Goal: Information Seeking & Learning: Learn about a topic

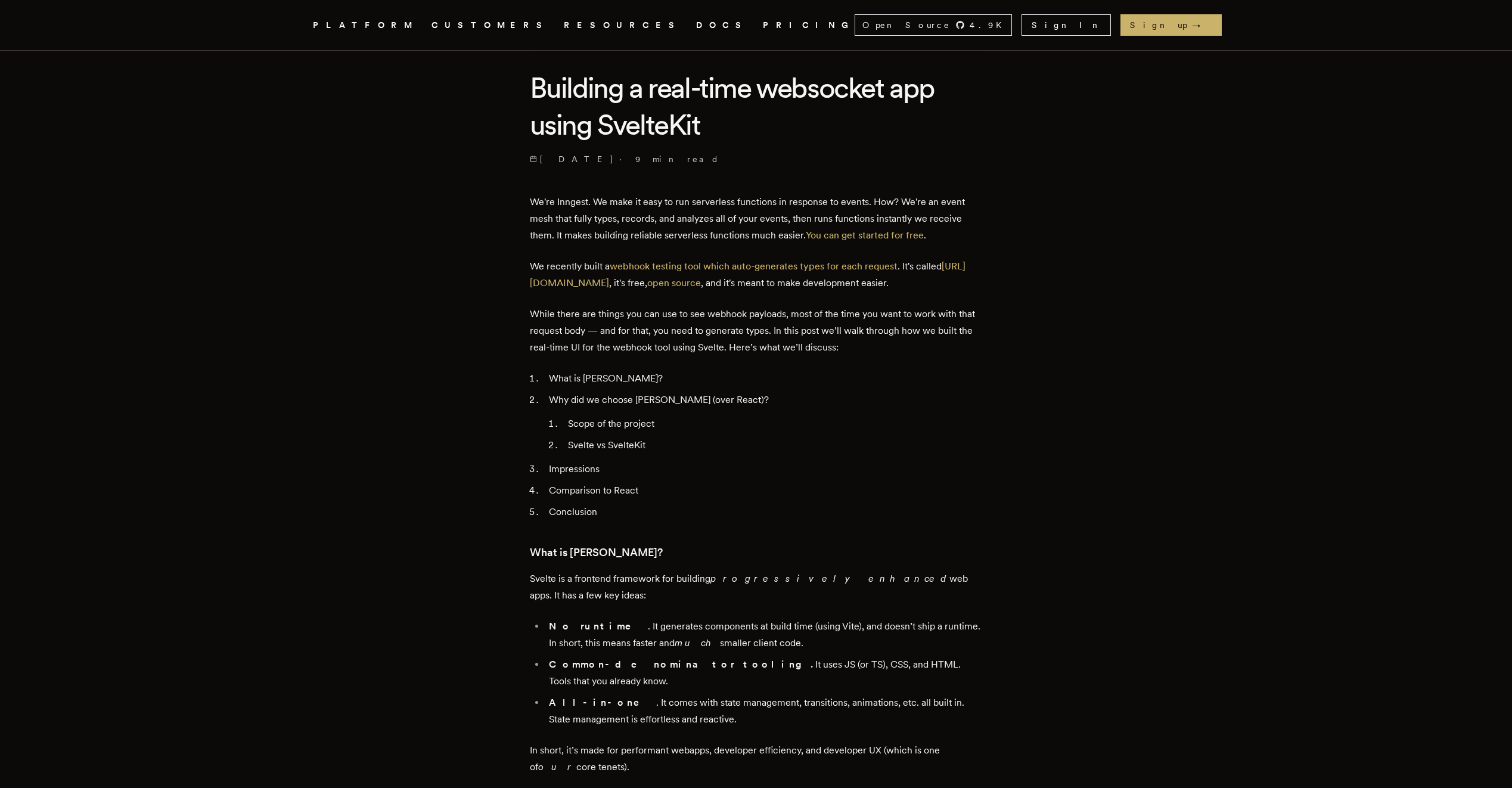
scroll to position [477, 0]
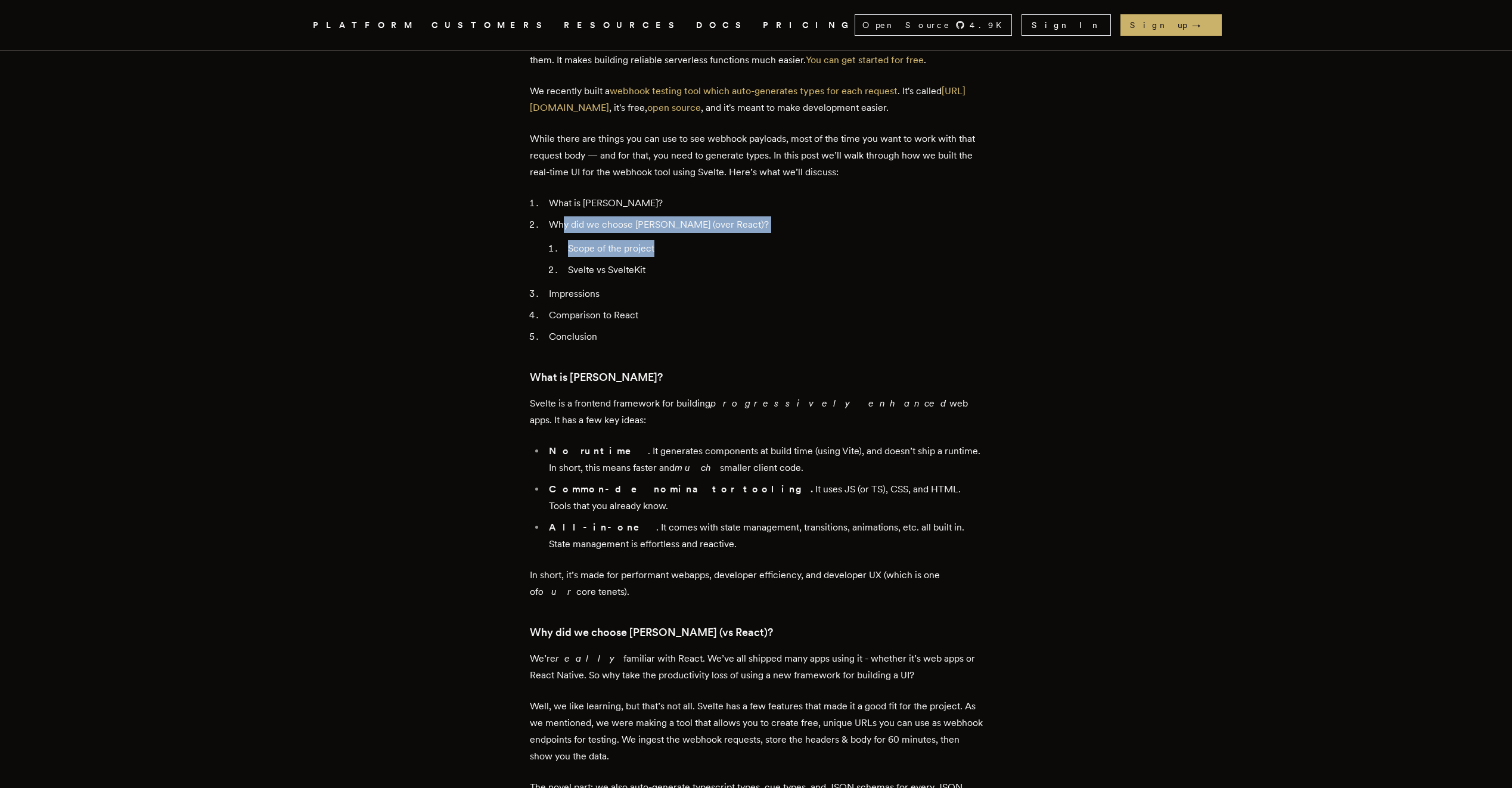
drag, startPoint x: 573, startPoint y: 224, endPoint x: 709, endPoint y: 243, distance: 137.3
click at [709, 243] on li "Why did we choose [PERSON_NAME] (over React)? Scope of the project Svelte vs Sv…" at bounding box center [764, 247] width 437 height 62
drag, startPoint x: 577, startPoint y: 262, endPoint x: 648, endPoint y: 270, distance: 71.4
click at [648, 270] on li "Svelte vs SvelteKit" at bounding box center [773, 270] width 419 height 17
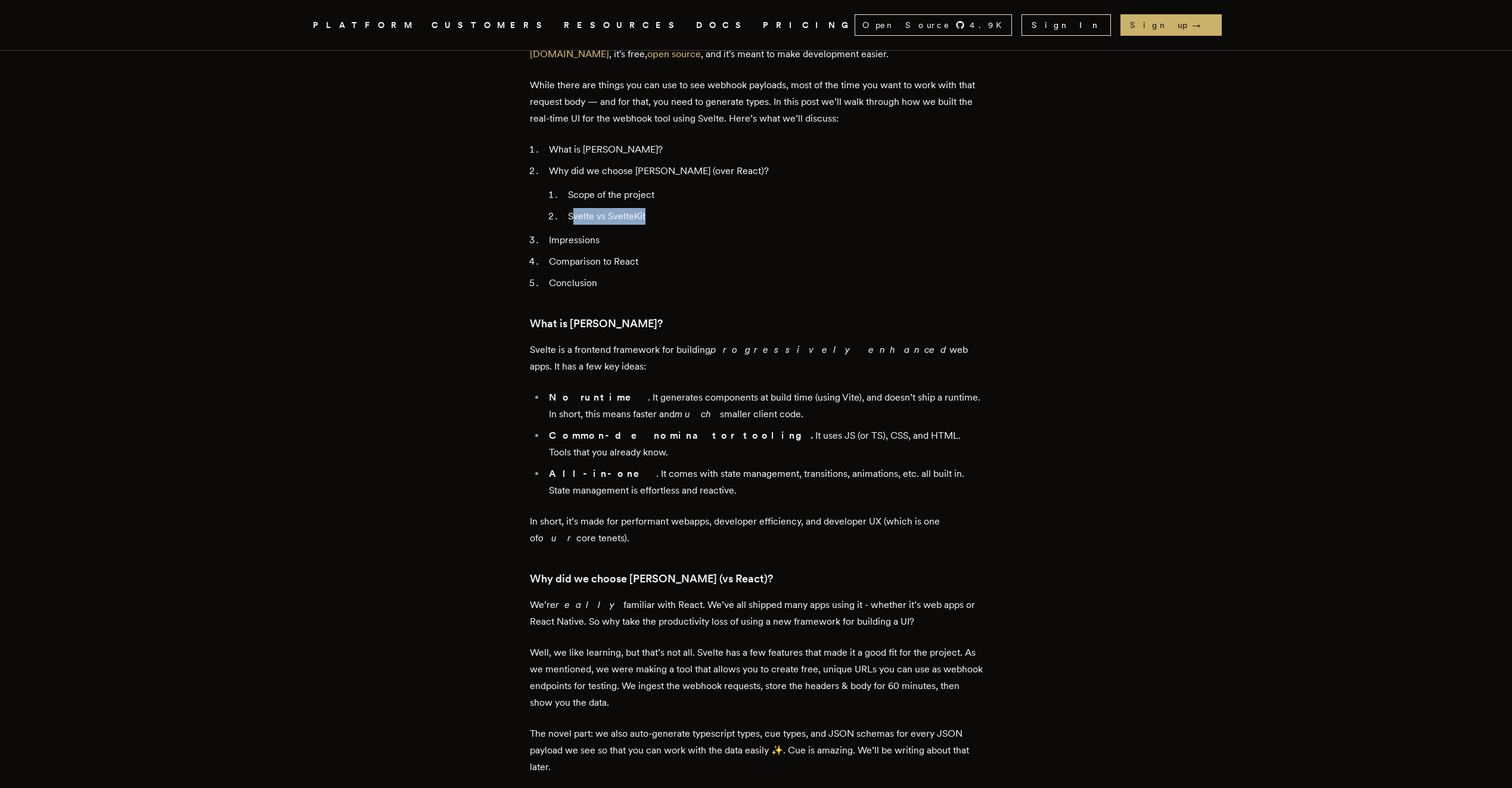
scroll to position [596, 0]
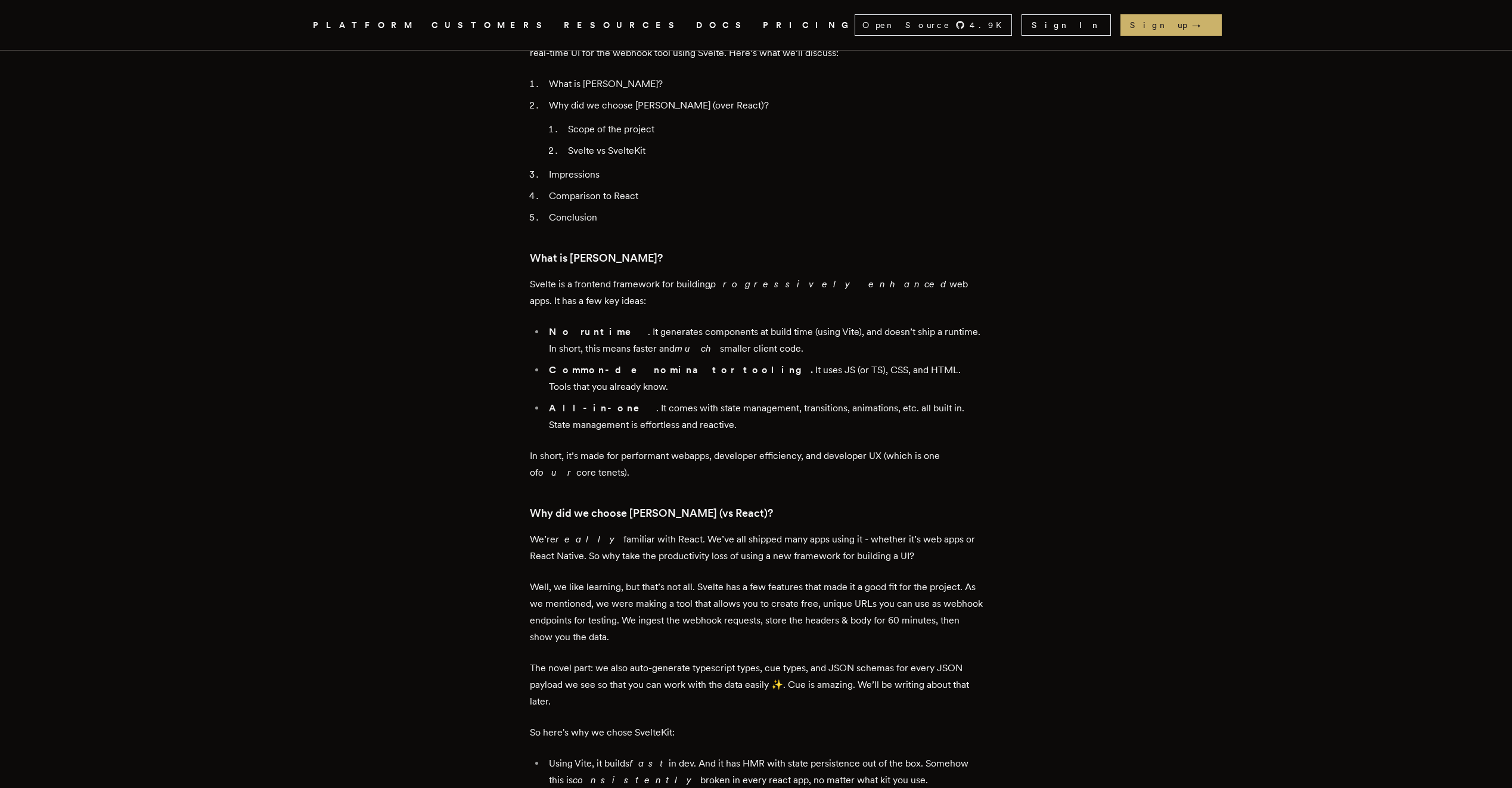
click at [844, 505] on h3 "Why did we choose [PERSON_NAME] (vs React)?" at bounding box center [756, 513] width 453 height 17
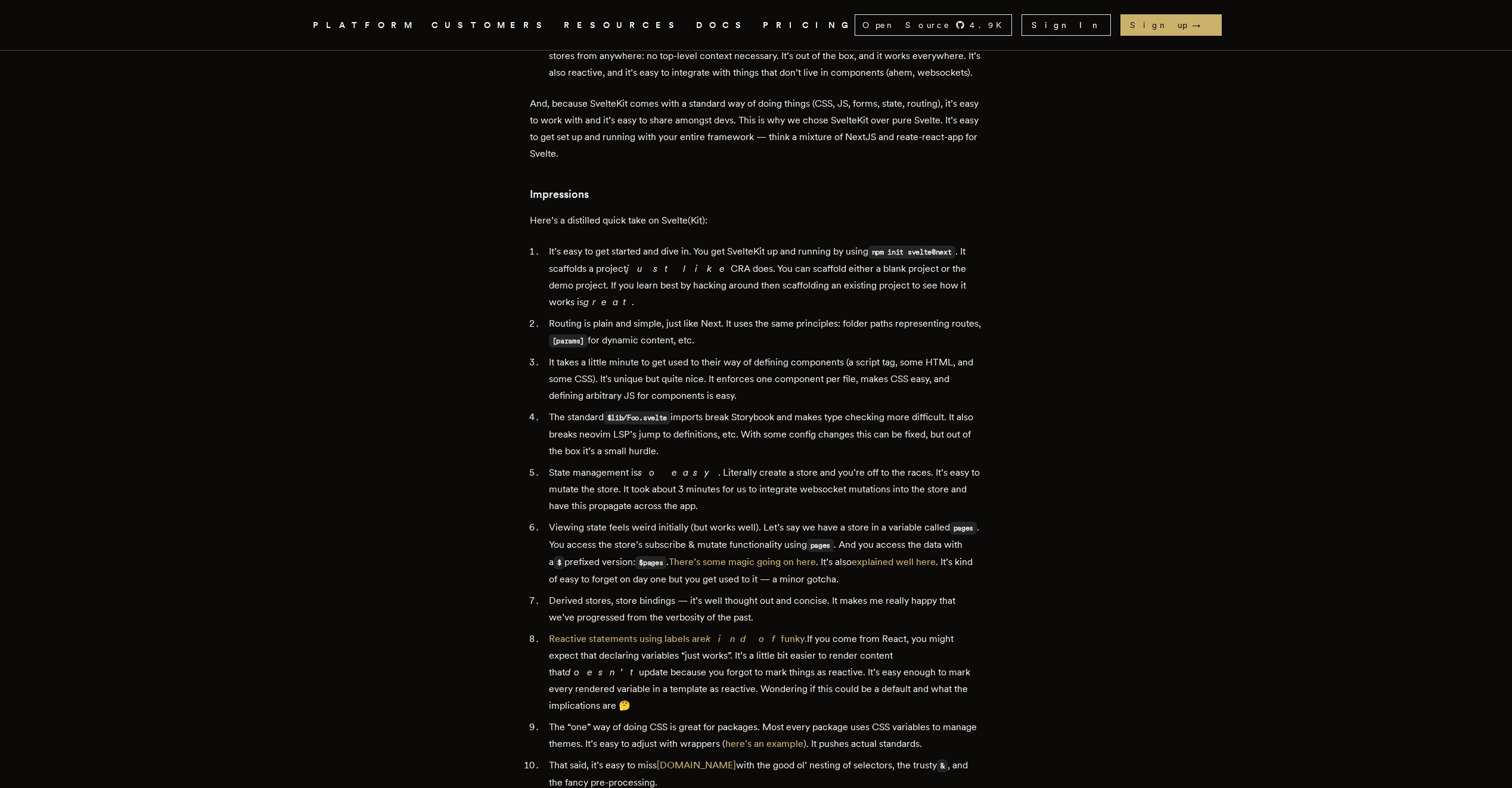
scroll to position [1431, 0]
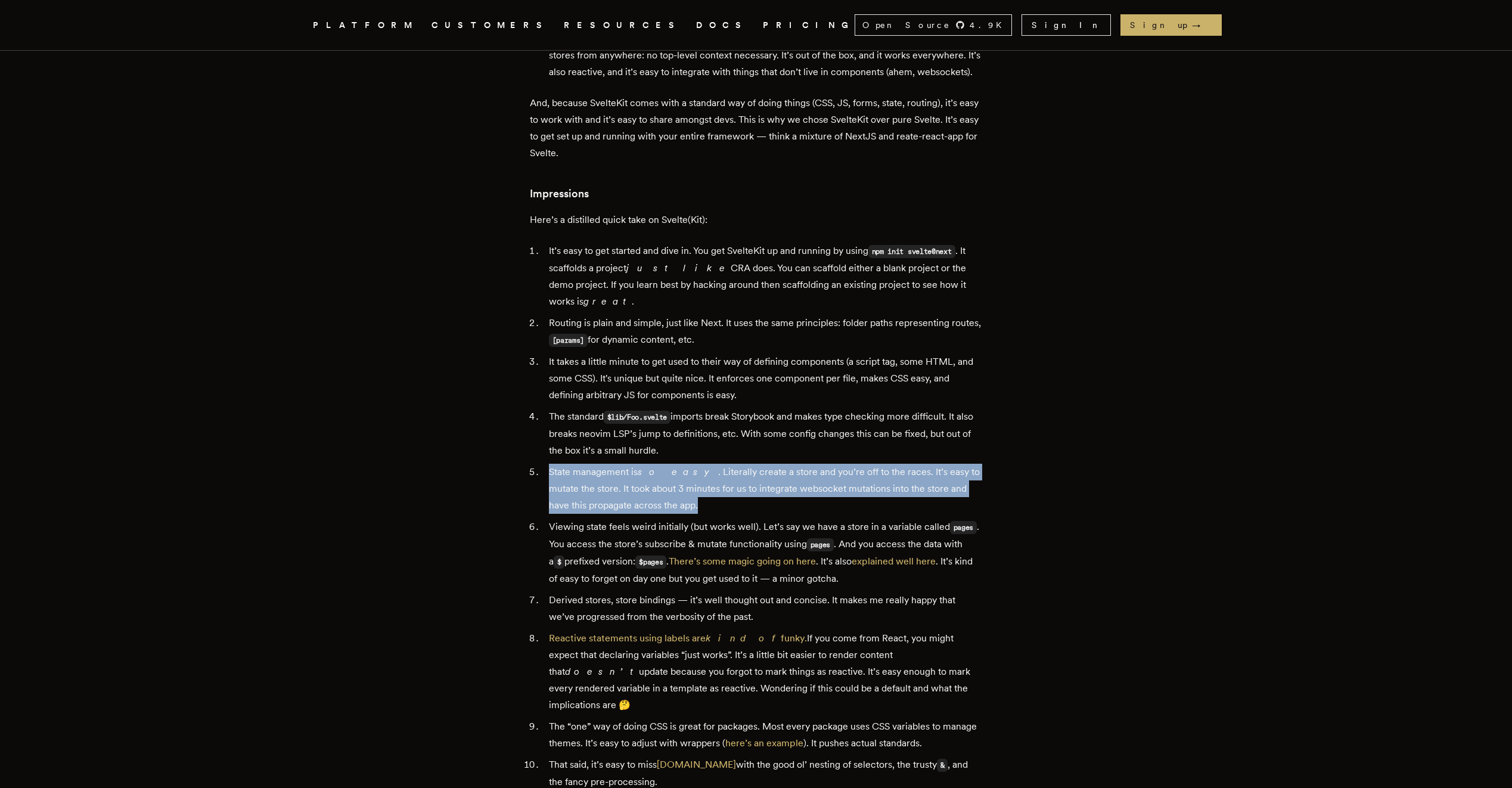
drag, startPoint x: 553, startPoint y: 423, endPoint x: 730, endPoint y: 462, distance: 181.2
click at [730, 463] on li "State management is so easy . Literally create a store and you’re off to the ra…" at bounding box center [764, 489] width 437 height 50
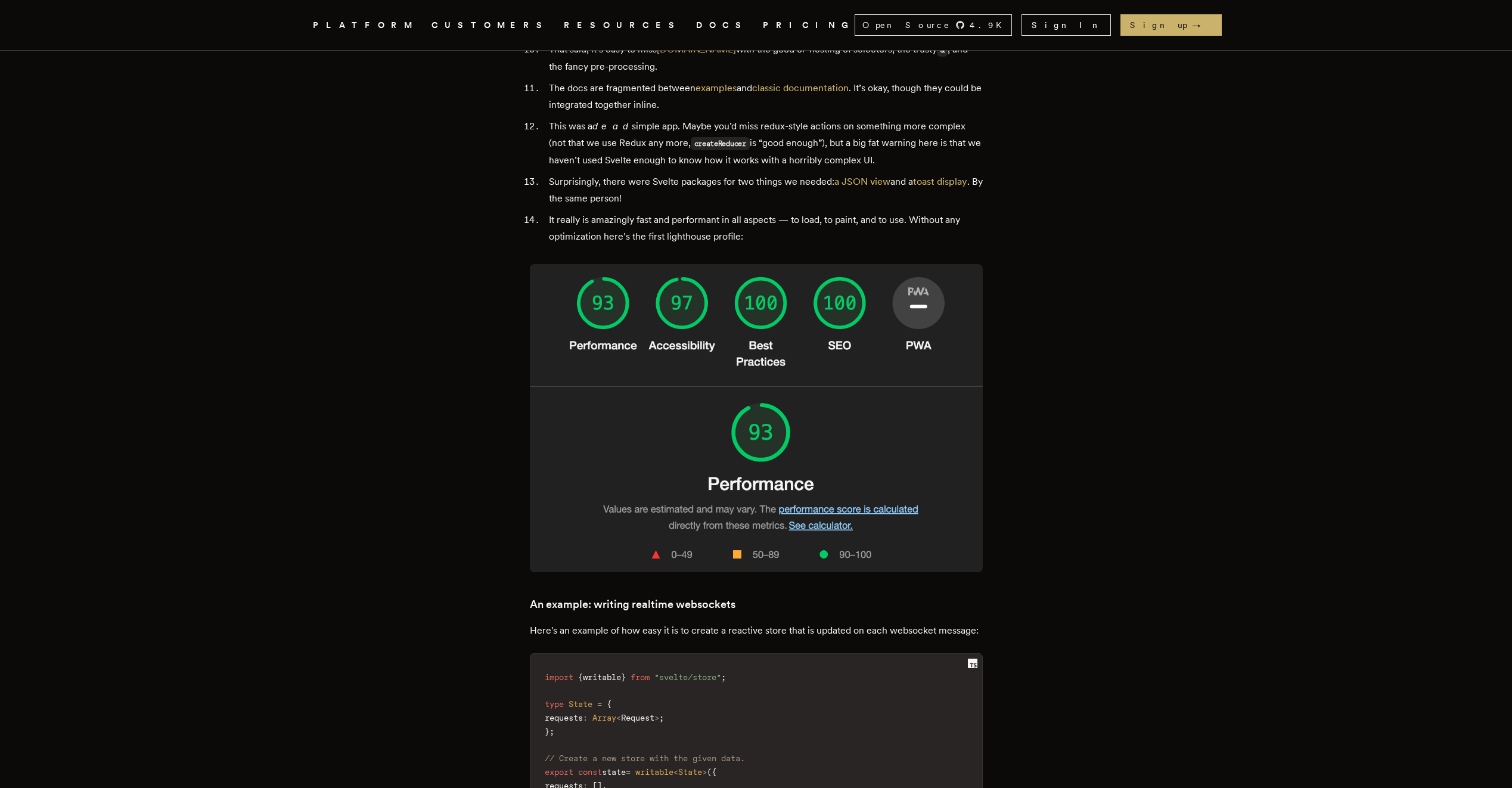
scroll to position [2384, 0]
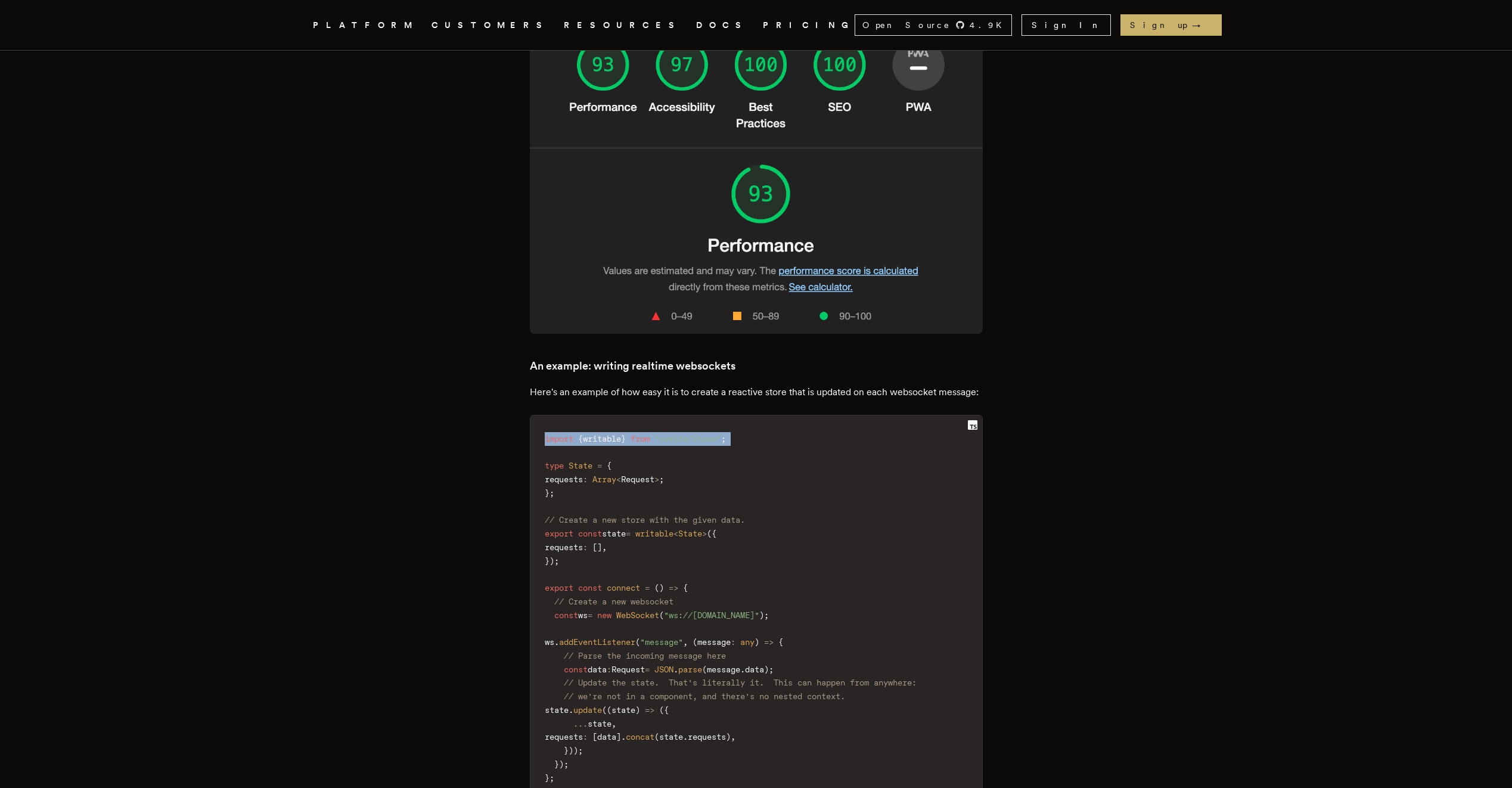
drag, startPoint x: 548, startPoint y: 384, endPoint x: 795, endPoint y: 398, distance: 247.4
click at [795, 422] on code "import { writable } from "svelte/store" ; type State = { requests : Array < Req…" at bounding box center [756, 608] width 451 height 372
drag, startPoint x: 795, startPoint y: 398, endPoint x: 712, endPoint y: 413, distance: 84.3
click at [795, 422] on code "import { writable } from "svelte/store" ; type State = { requests : Array < Req…" at bounding box center [756, 608] width 451 height 372
drag, startPoint x: 546, startPoint y: 560, endPoint x: 849, endPoint y: 559, distance: 303.0
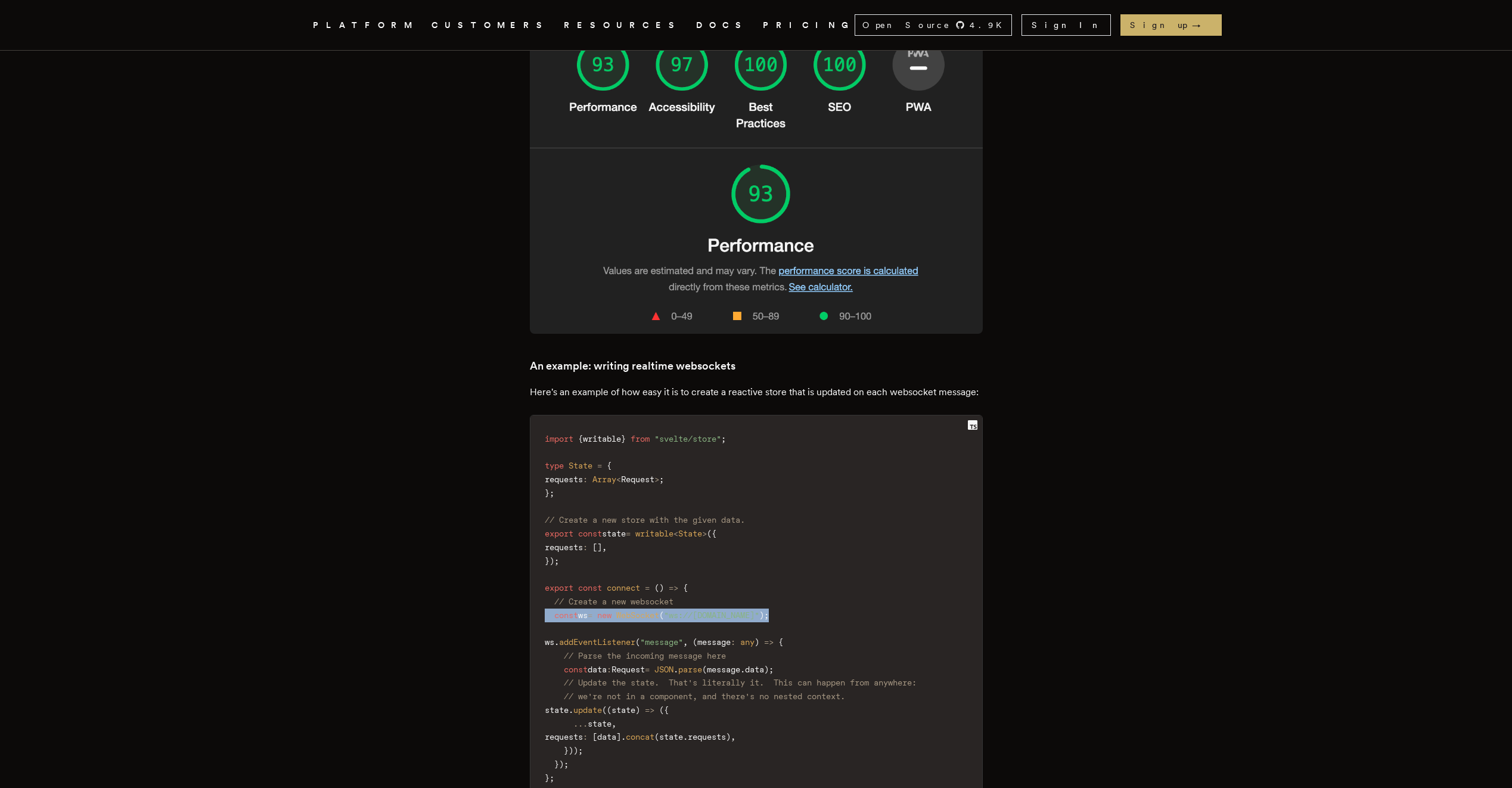
click at [844, 534] on code "import { writable } from "svelte/store" ; type State = { requests : Array < Req…" at bounding box center [756, 608] width 451 height 372
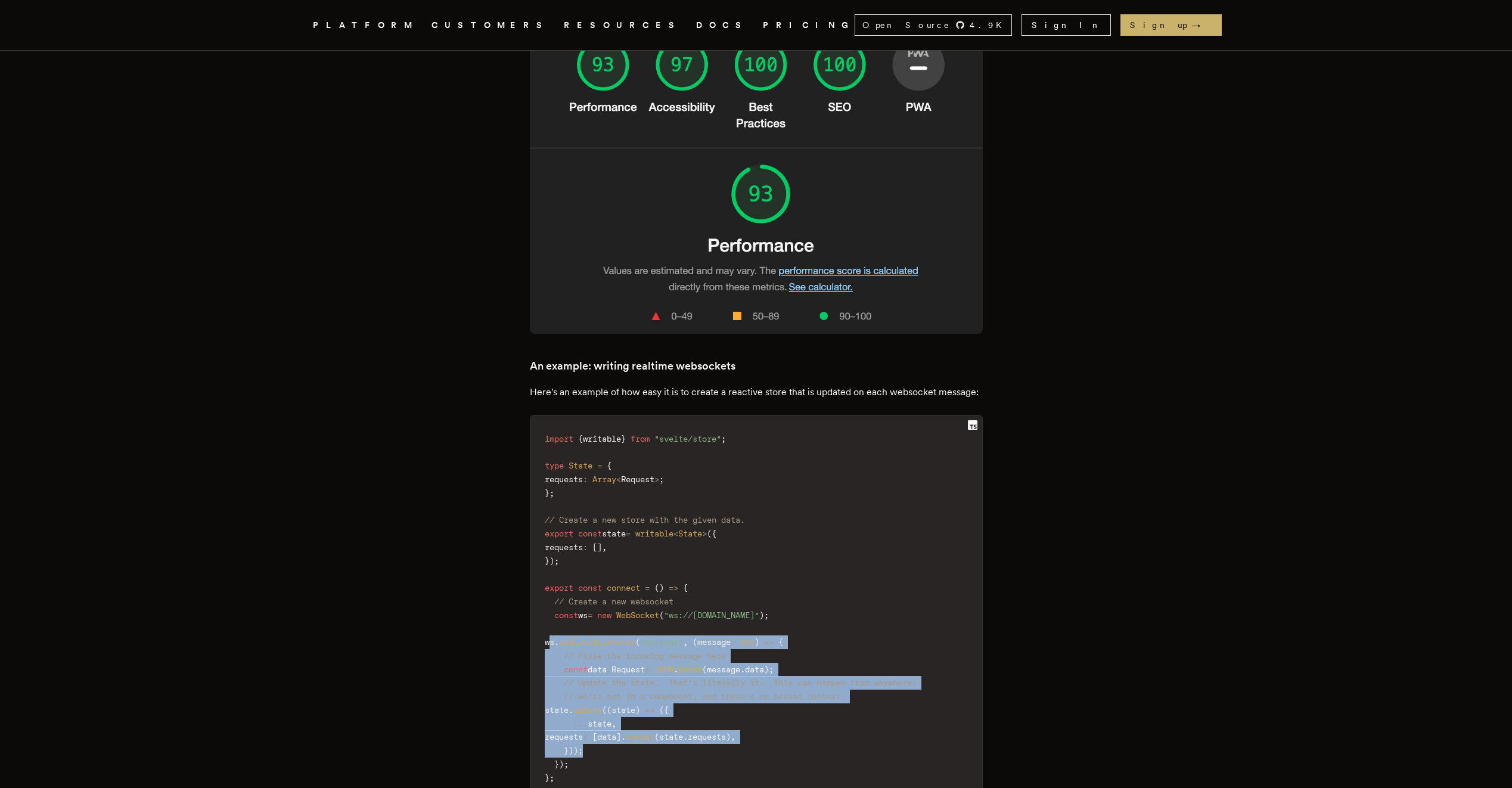
drag, startPoint x: 556, startPoint y: 580, endPoint x: 803, endPoint y: 694, distance: 272.0
click at [803, 534] on code "import { writable } from "svelte/store" ; type State = { requests : Array < Req…" at bounding box center [756, 608] width 451 height 372
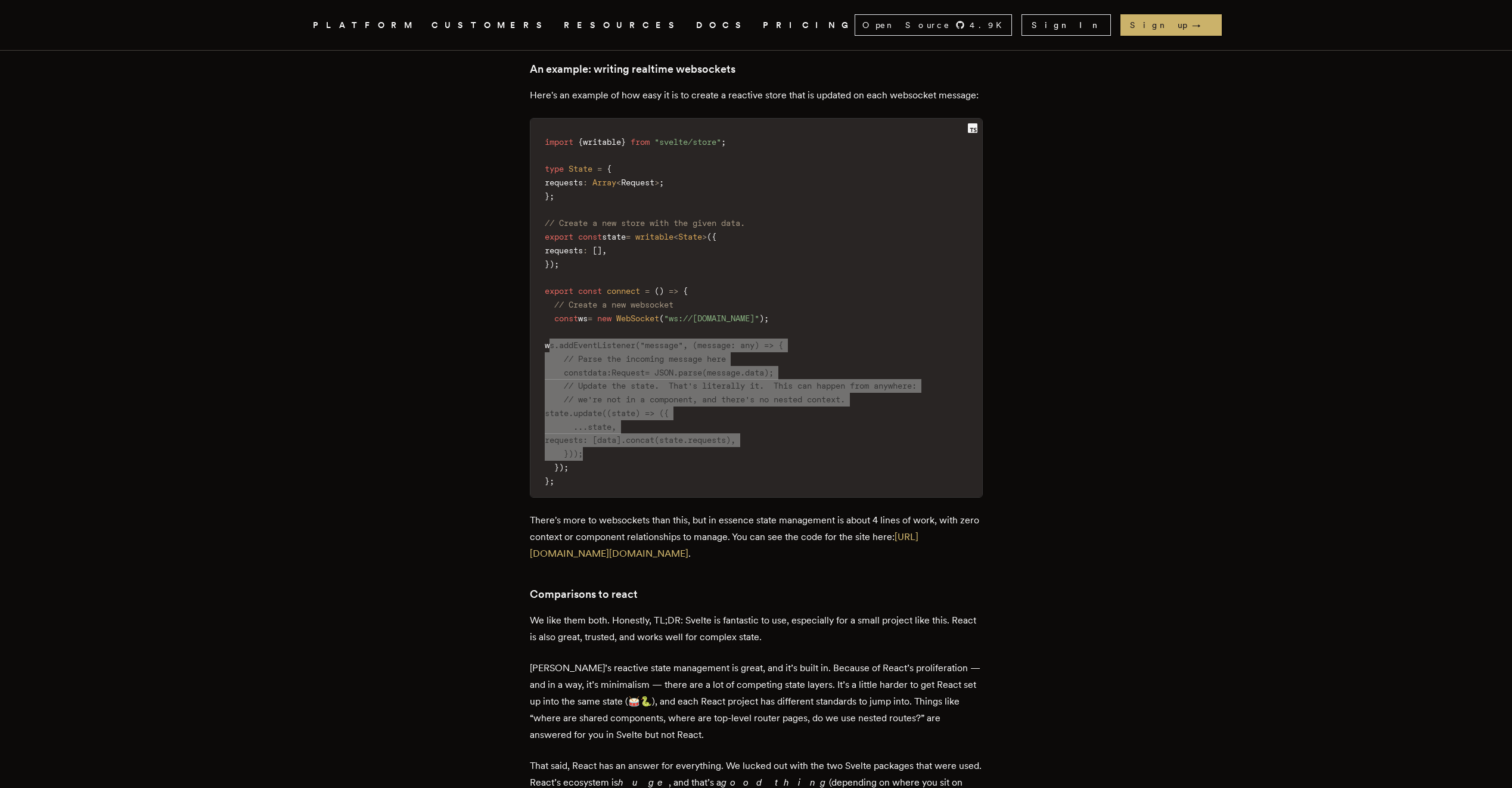
scroll to position [2682, 0]
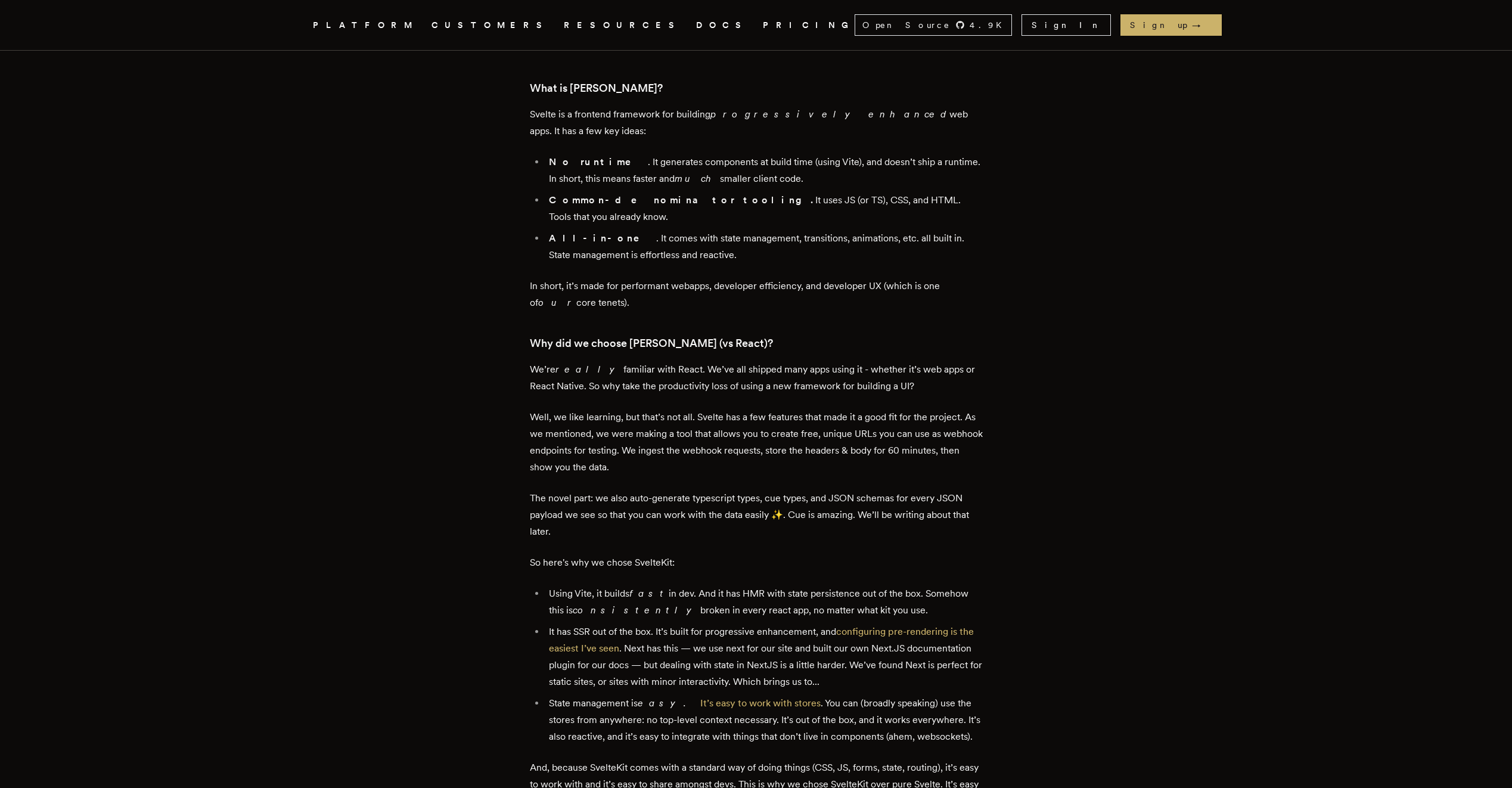
scroll to position [536, 0]
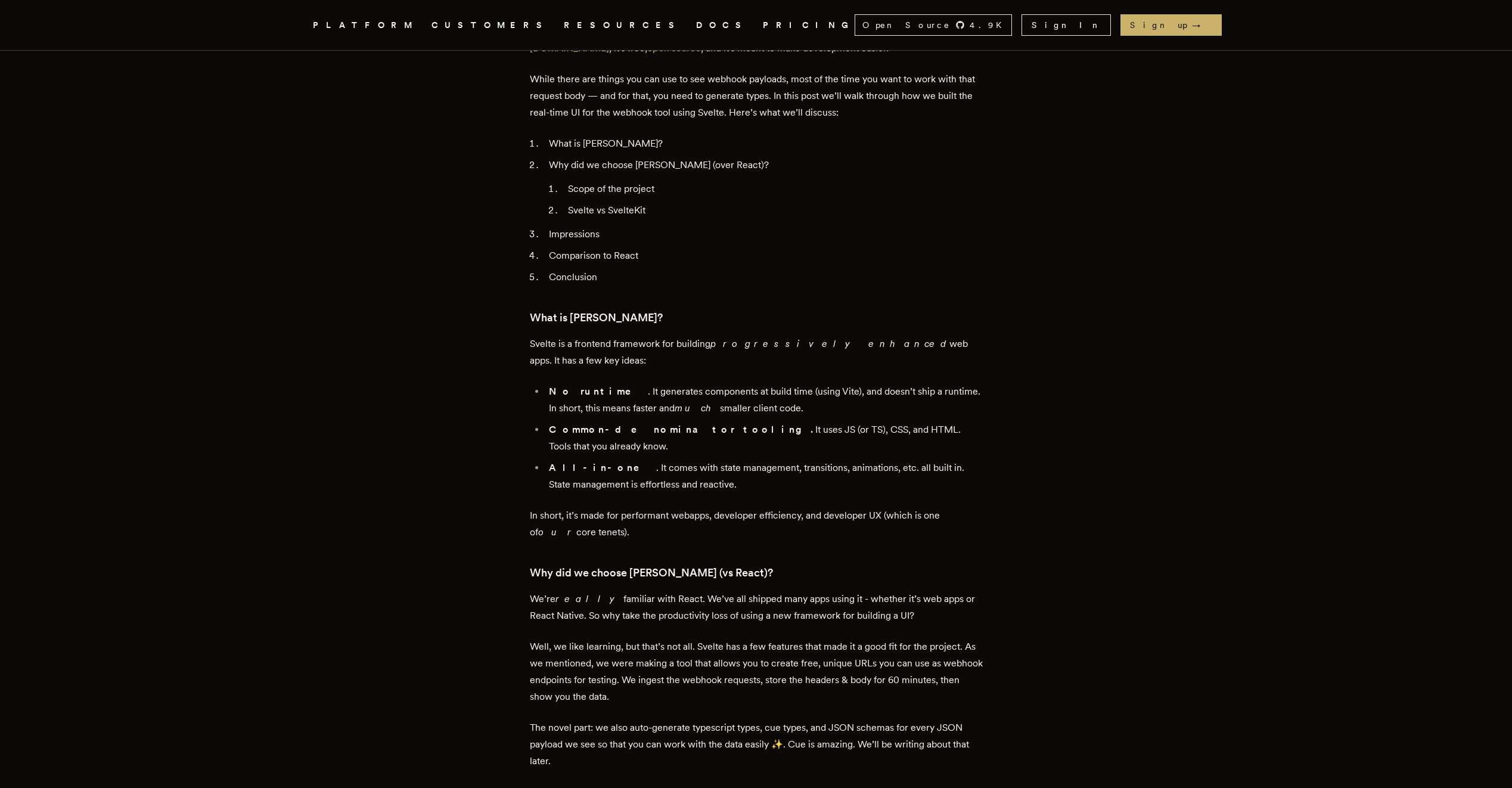
drag, startPoint x: 607, startPoint y: 414, endPoint x: 980, endPoint y: 408, distance: 373.0
drag, startPoint x: 726, startPoint y: 412, endPoint x: 1019, endPoint y: 421, distance: 293.1
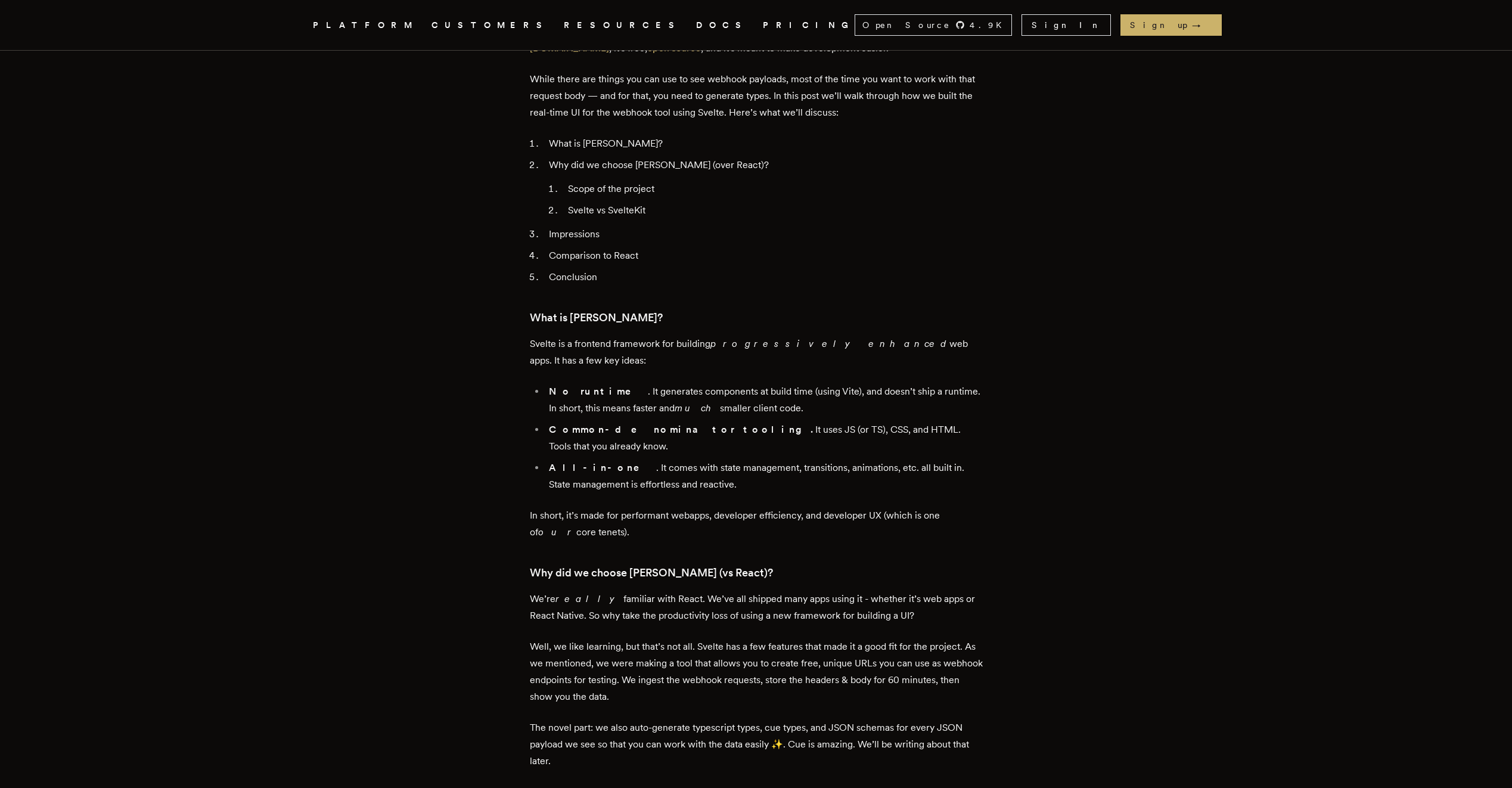
drag, startPoint x: 1019, startPoint y: 421, endPoint x: 924, endPoint y: 435, distance: 96.0
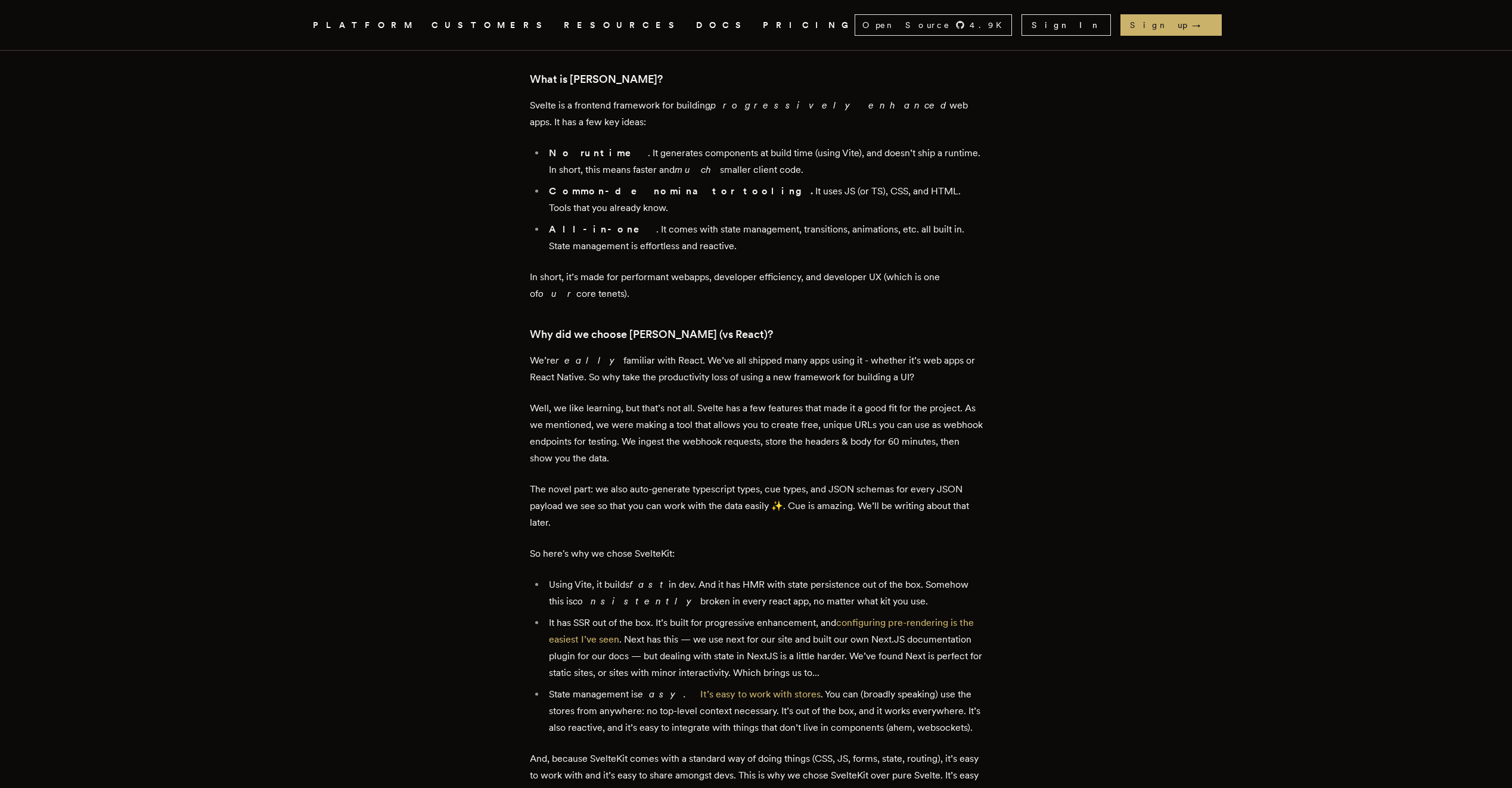
scroll to position [954, 0]
